Goal: Find contact information: Find contact information

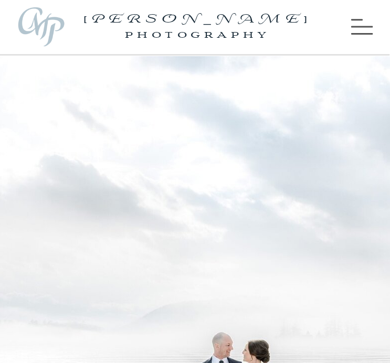
click at [359, 31] on icon at bounding box center [362, 27] width 22 height 24
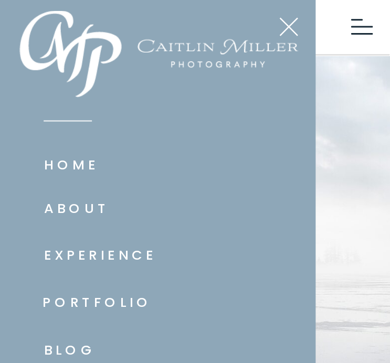
scroll to position [58, 0]
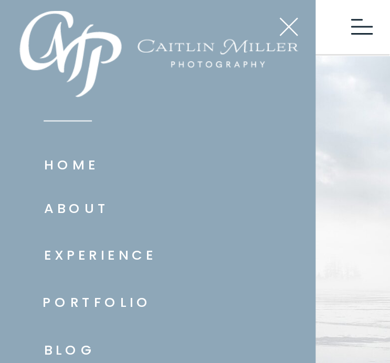
click at [292, 24] on div at bounding box center [158, 54] width 279 height 87
click at [287, 26] on div at bounding box center [158, 54] width 279 height 87
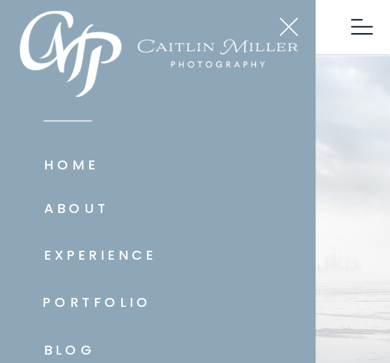
click at [359, 25] on icon at bounding box center [362, 27] width 22 height 24
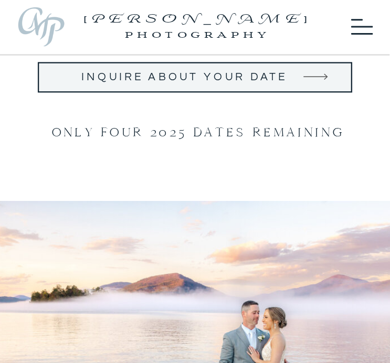
scroll to position [1683, 0]
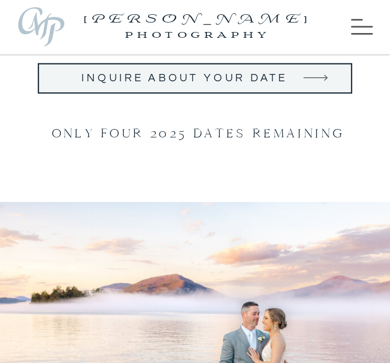
click at [363, 23] on icon at bounding box center [362, 27] width 22 height 24
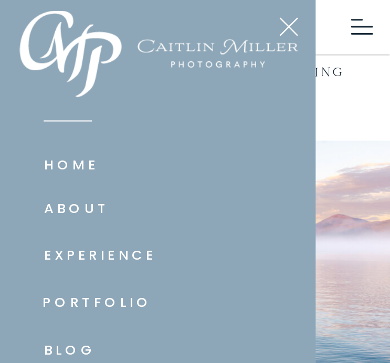
scroll to position [1744, 0]
click at [79, 207] on nav "ABOUT" at bounding box center [122, 208] width 156 height 20
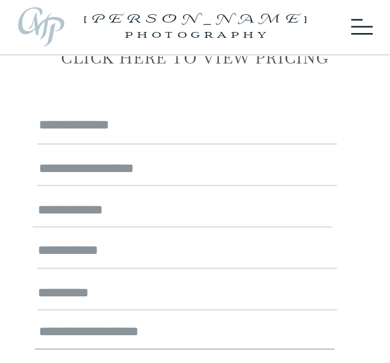
scroll to position [7841, 0]
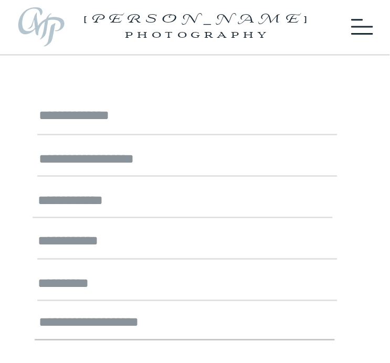
click at [131, 209] on textarea at bounding box center [188, 203] width 301 height 28
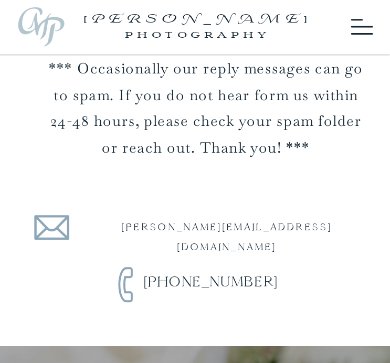
scroll to position [8875, 0]
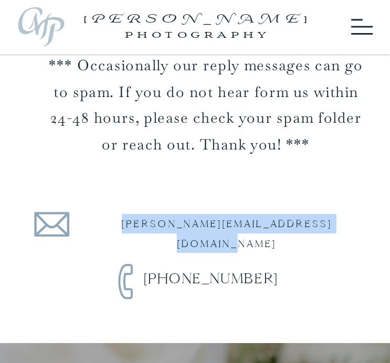
copy p "[PERSON_NAME][EMAIL_ADDRESS][DOMAIN_NAME]"
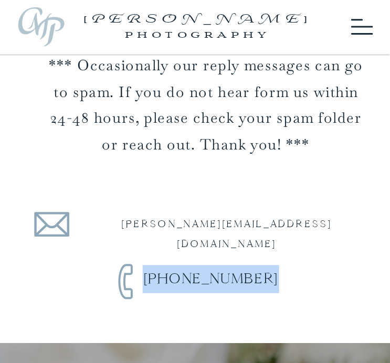
copy p "[PHONE_NUMBER]"
